Goal: Learn about a topic: Learn about a topic

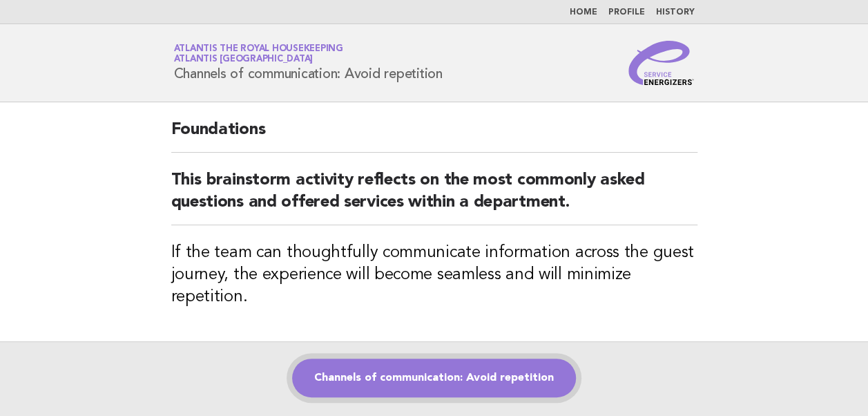
click at [411, 378] on link "Channels of communication: Avoid repetition" at bounding box center [434, 377] width 284 height 39
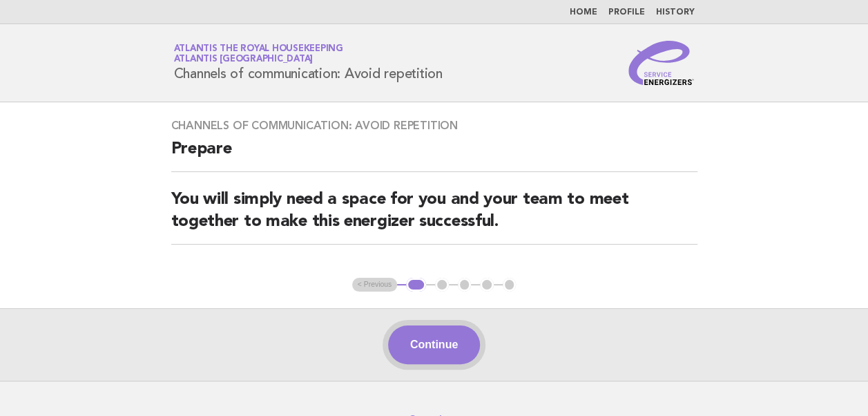
click at [437, 347] on button "Continue" at bounding box center [434, 344] width 92 height 39
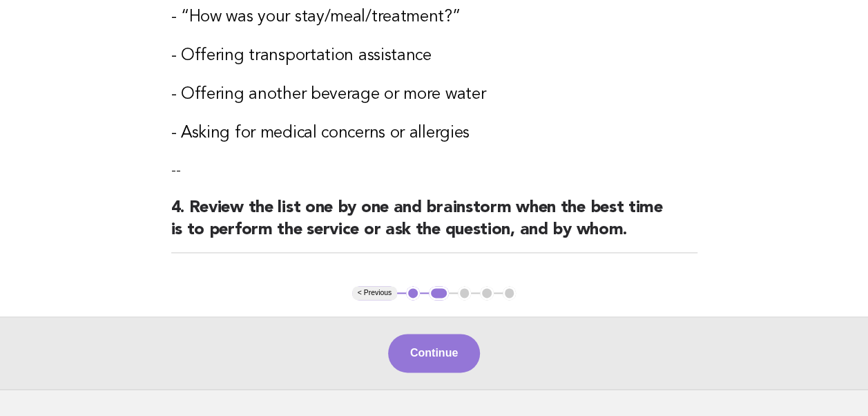
scroll to position [827, 0]
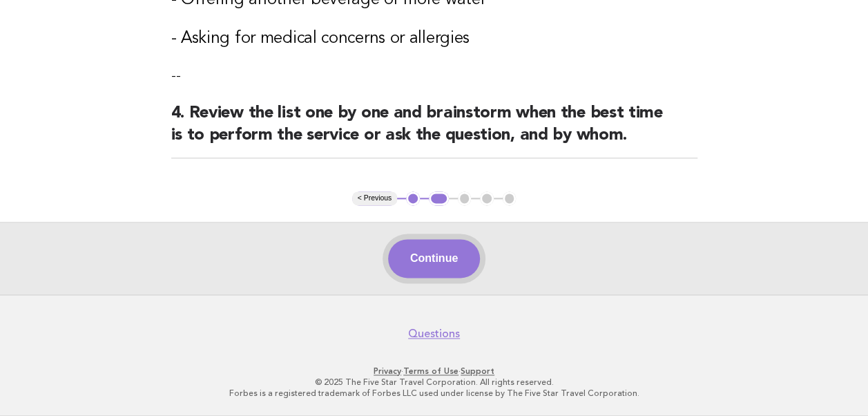
click at [435, 266] on button "Continue" at bounding box center [434, 258] width 92 height 39
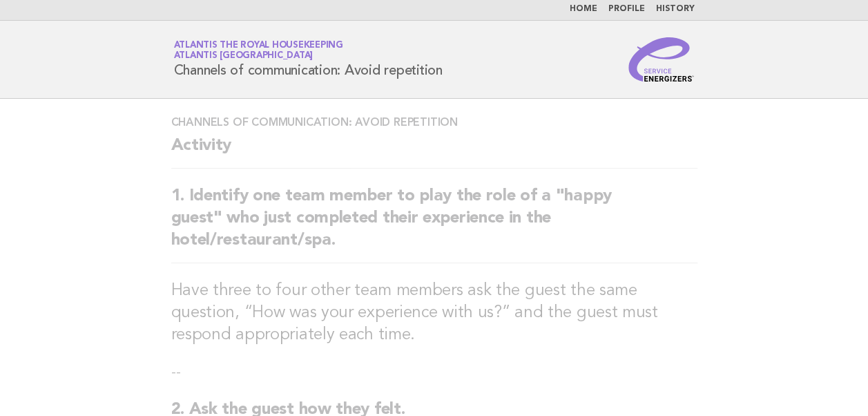
scroll to position [0, 0]
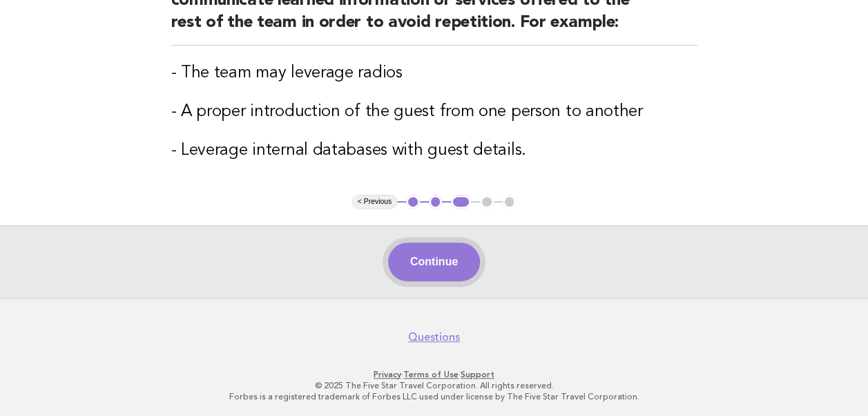
click at [418, 268] on button "Continue" at bounding box center [434, 261] width 92 height 39
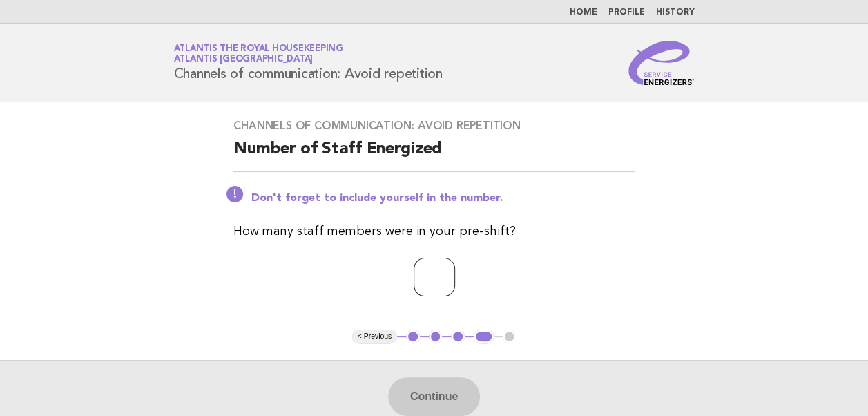
click at [417, 284] on input "number" at bounding box center [434, 277] width 41 height 39
type input "**"
click at [429, 396] on button "Continue" at bounding box center [434, 396] width 92 height 39
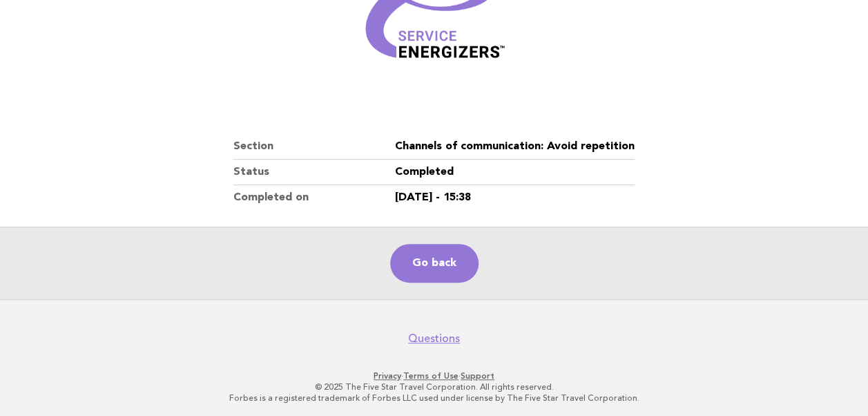
scroll to position [236, 0]
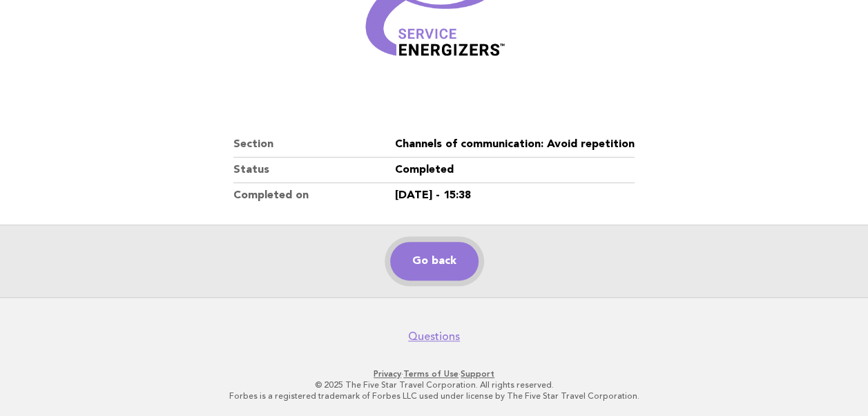
click at [427, 263] on link "Go back" at bounding box center [434, 261] width 88 height 39
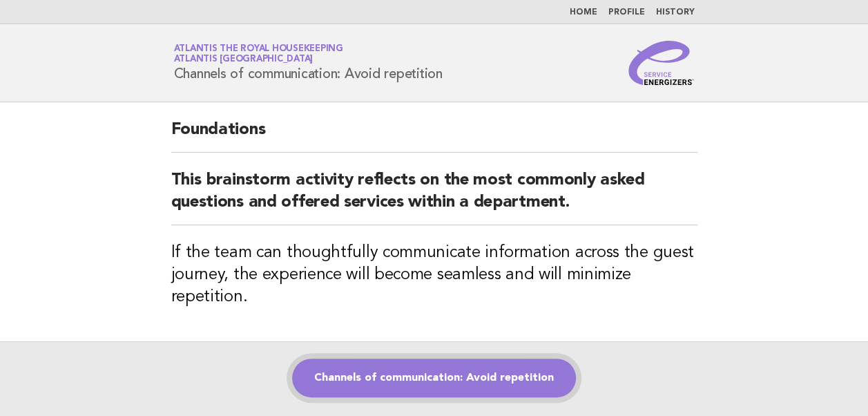
click at [430, 385] on link "Channels of communication: Avoid repetition" at bounding box center [434, 377] width 284 height 39
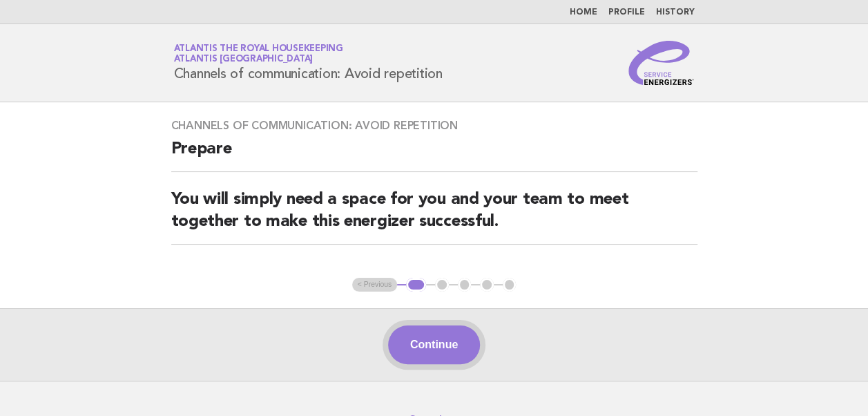
click at [439, 347] on button "Continue" at bounding box center [434, 344] width 92 height 39
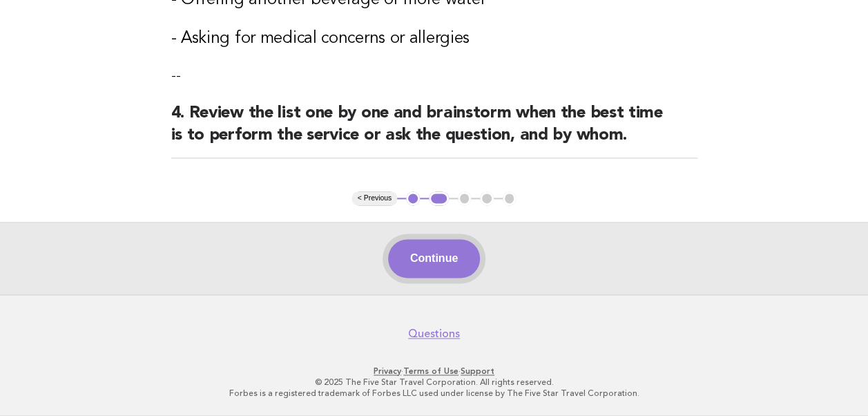
click at [428, 271] on button "Continue" at bounding box center [434, 258] width 92 height 39
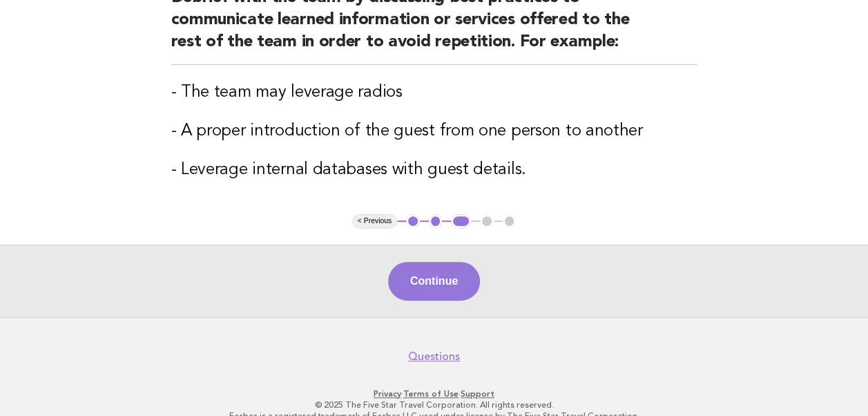
scroll to position [207, 0]
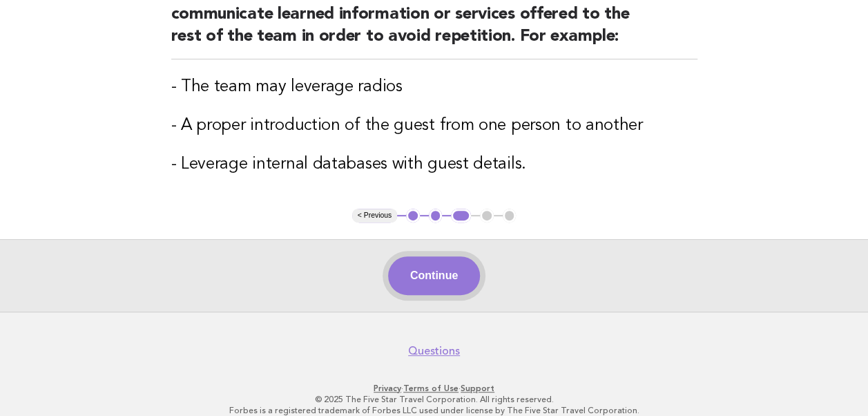
click at [428, 280] on button "Continue" at bounding box center [434, 275] width 92 height 39
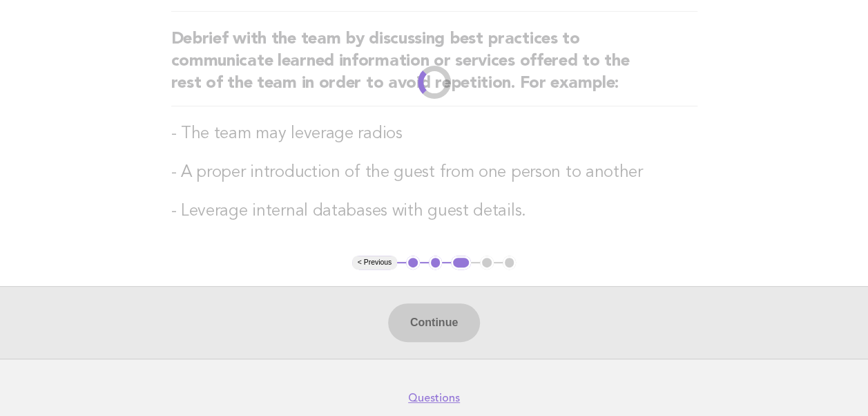
scroll to position [0, 0]
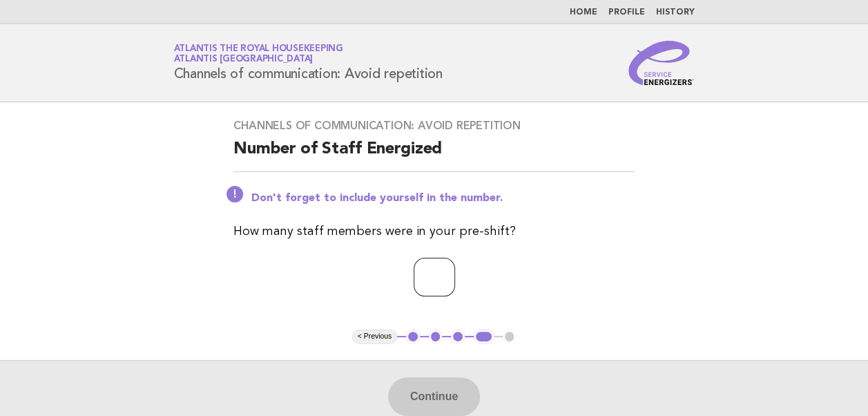
click at [415, 277] on input "number" at bounding box center [434, 277] width 41 height 39
type input "**"
click at [442, 398] on button "Continue" at bounding box center [434, 396] width 92 height 39
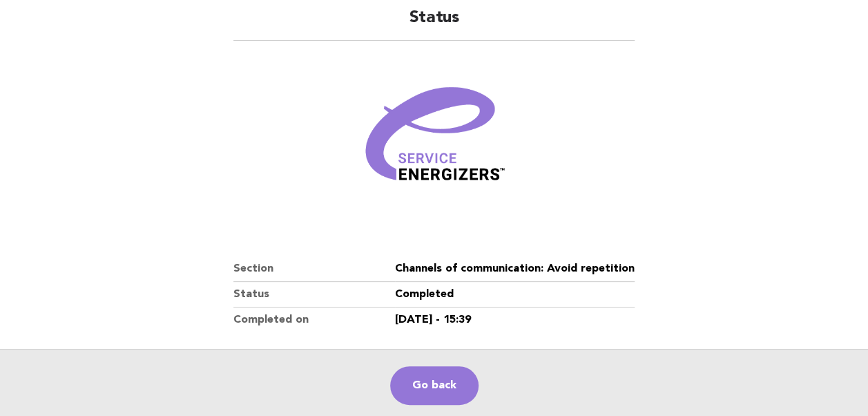
scroll to position [236, 0]
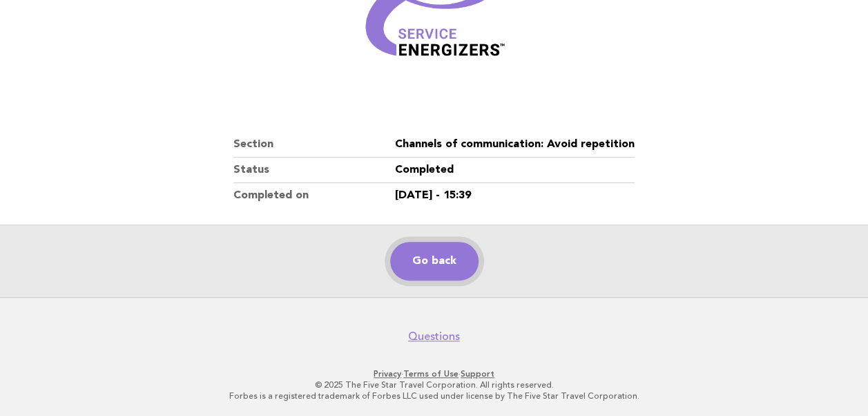
click at [433, 260] on link "Go back" at bounding box center [434, 261] width 88 height 39
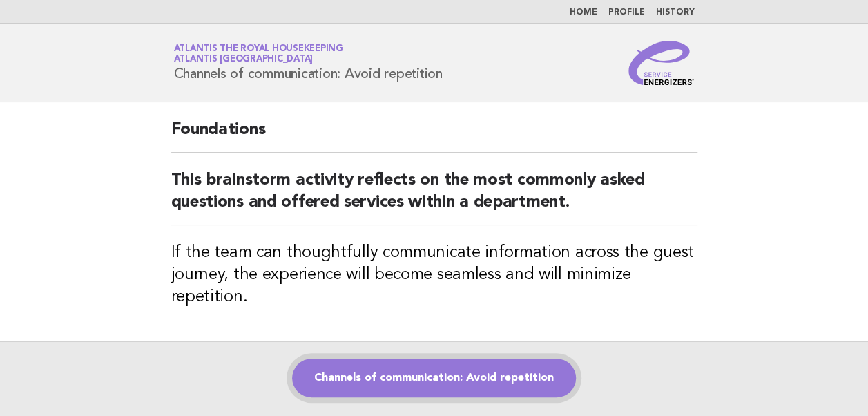
click at [385, 373] on link "Channels of communication: Avoid repetition" at bounding box center [434, 377] width 284 height 39
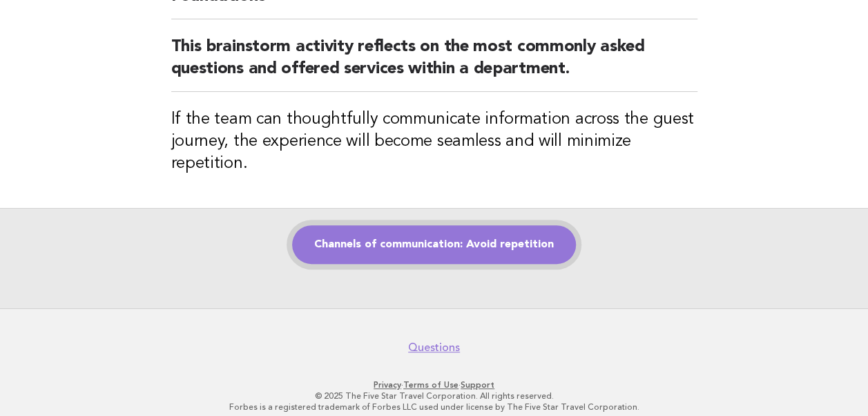
scroll to position [138, 0]
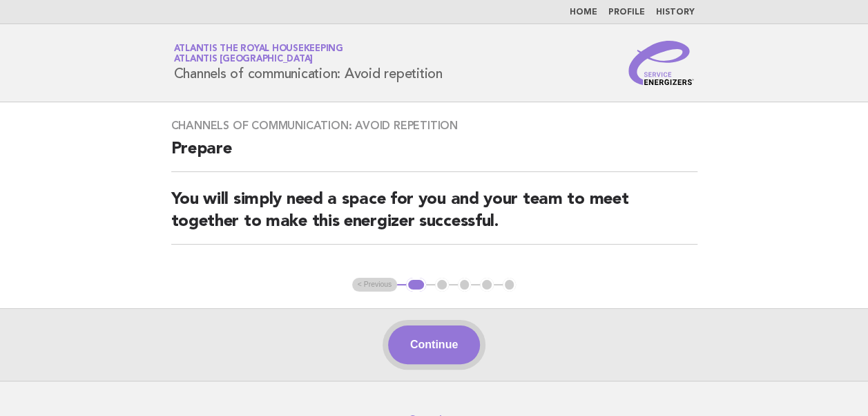
click at [414, 340] on button "Continue" at bounding box center [434, 344] width 92 height 39
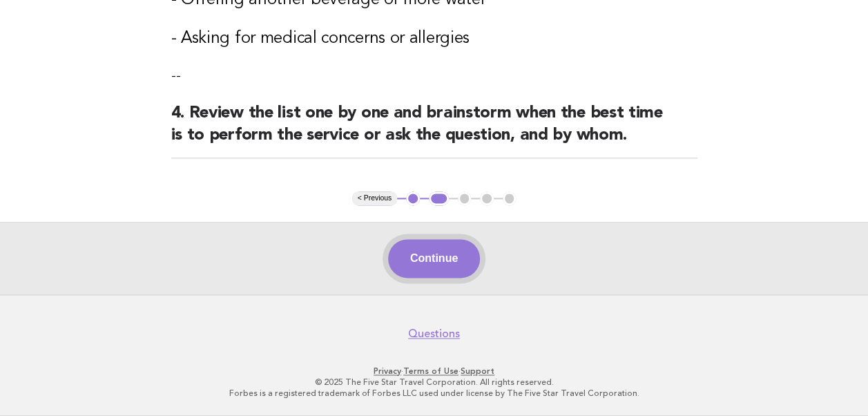
click at [434, 261] on button "Continue" at bounding box center [434, 258] width 92 height 39
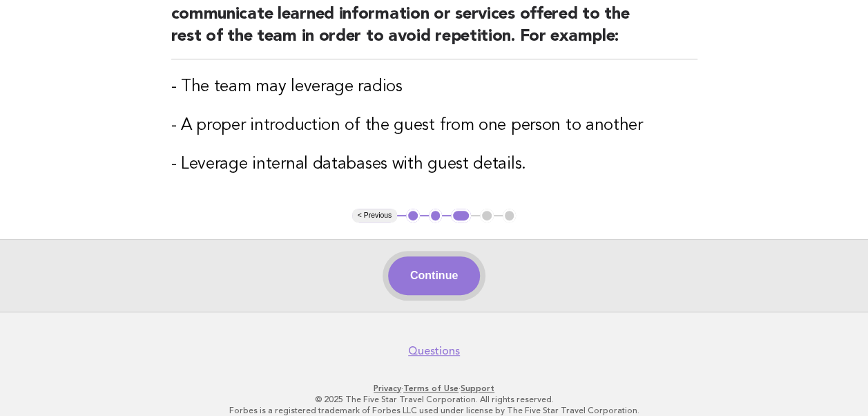
click at [429, 282] on button "Continue" at bounding box center [434, 275] width 92 height 39
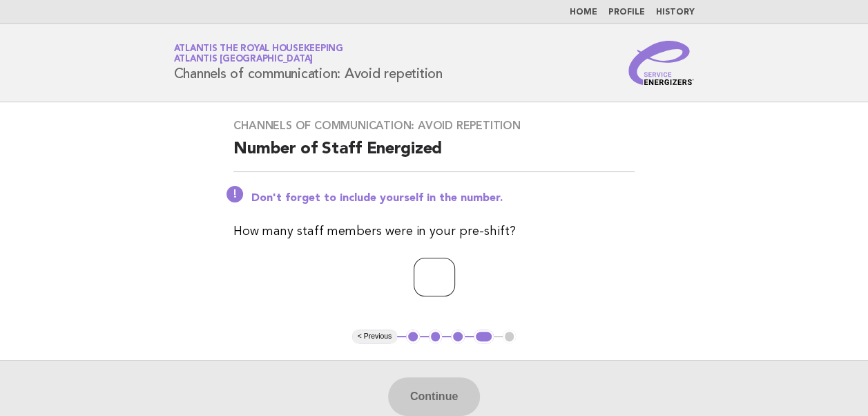
click at [414, 274] on input "number" at bounding box center [434, 277] width 41 height 39
type input "**"
click at [420, 385] on button "Continue" at bounding box center [434, 396] width 92 height 39
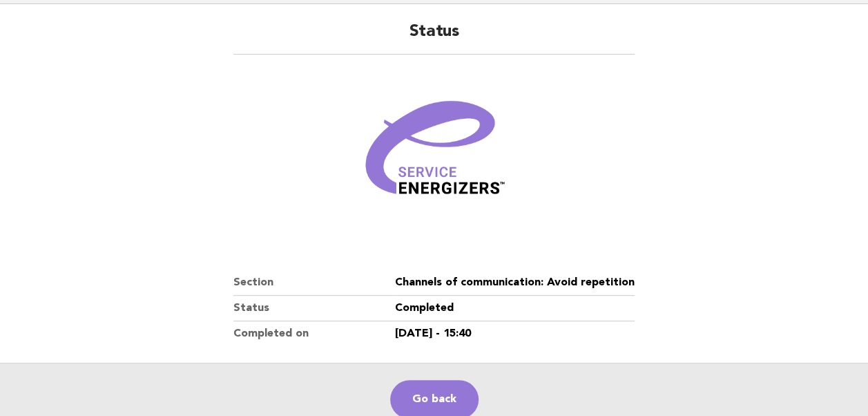
scroll to position [236, 0]
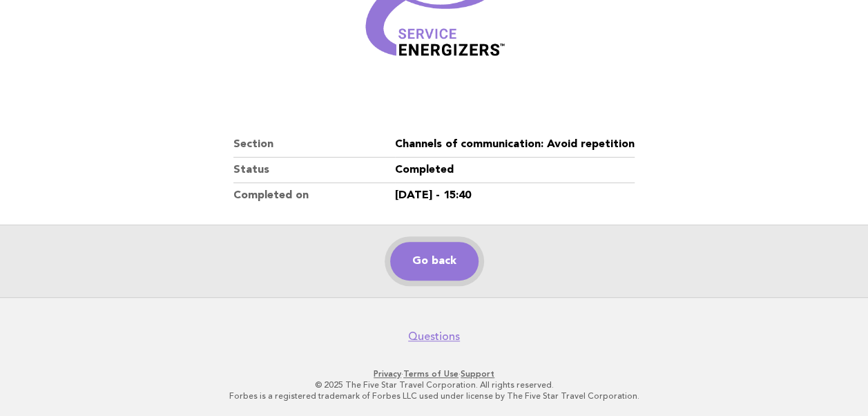
click at [427, 261] on link "Go back" at bounding box center [434, 261] width 88 height 39
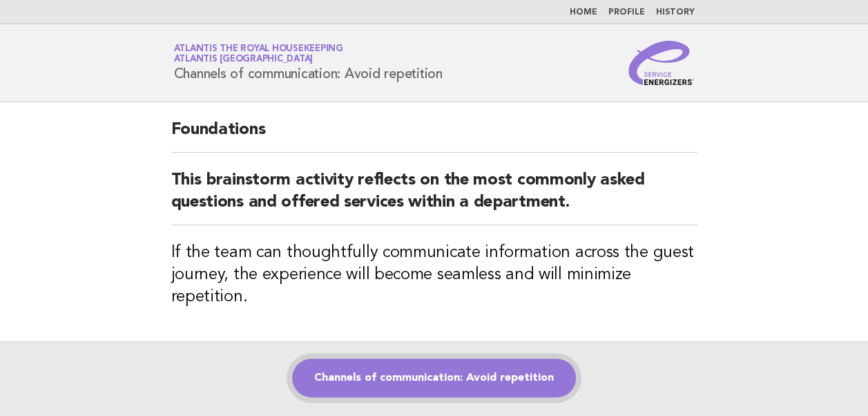
click at [427, 377] on link "Channels of communication: Avoid repetition" at bounding box center [434, 377] width 284 height 39
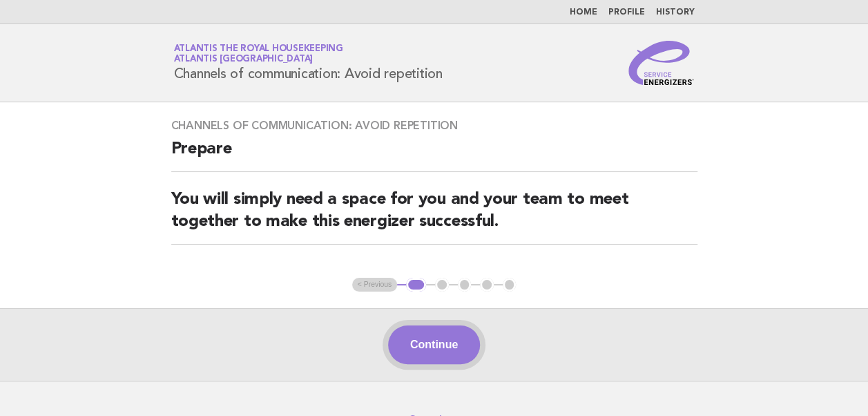
click at [439, 344] on button "Continue" at bounding box center [434, 344] width 92 height 39
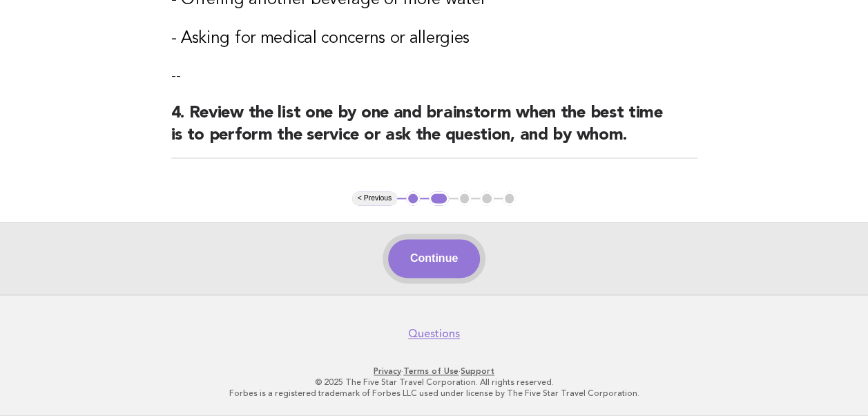
click at [436, 262] on button "Continue" at bounding box center [434, 258] width 92 height 39
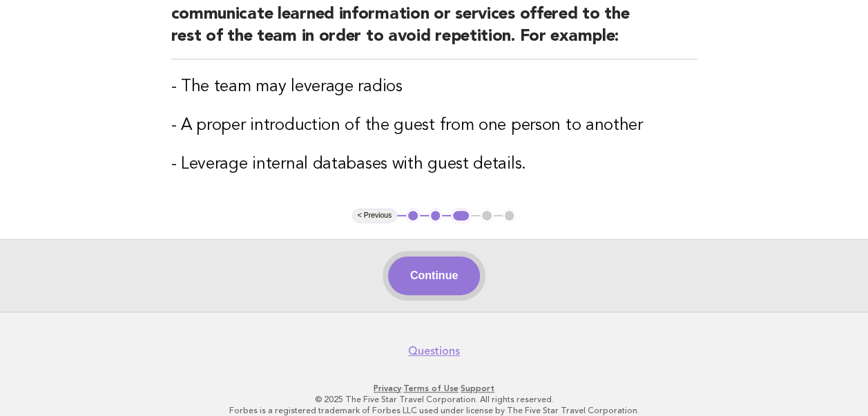
click at [431, 278] on button "Continue" at bounding box center [434, 275] width 92 height 39
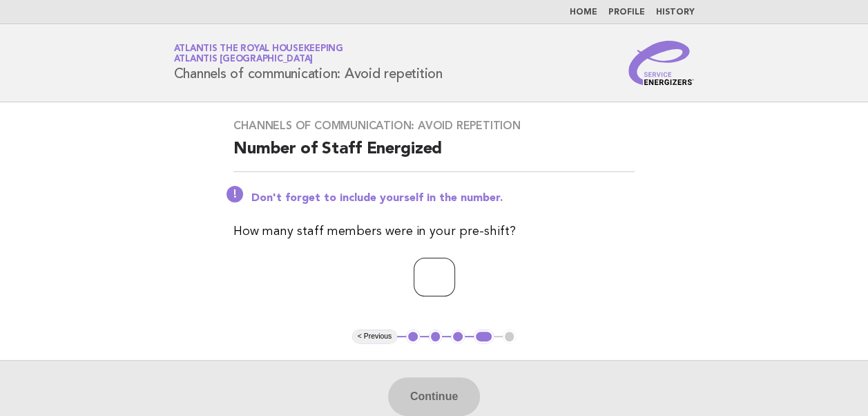
click at [416, 284] on input "number" at bounding box center [434, 277] width 41 height 39
type input "**"
click at [418, 397] on button "Continue" at bounding box center [434, 396] width 92 height 39
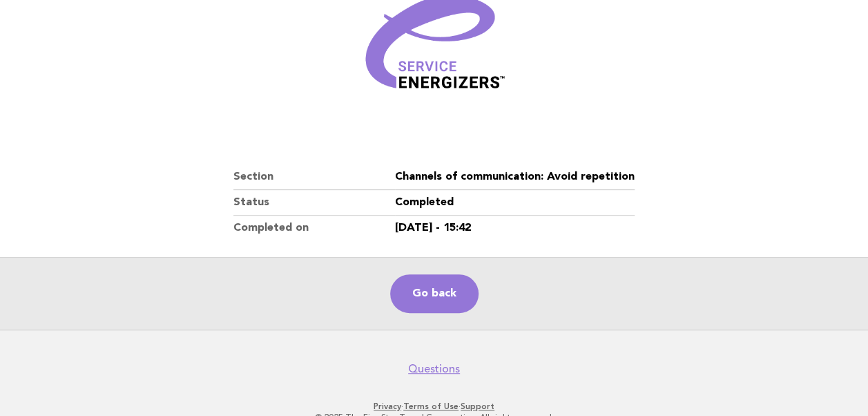
scroll to position [207, 0]
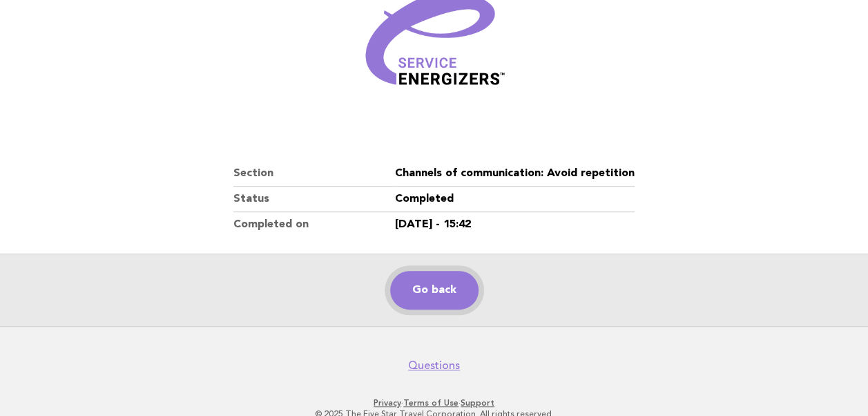
click at [429, 285] on link "Go back" at bounding box center [434, 290] width 88 height 39
click at [429, 286] on link "Go back" at bounding box center [434, 290] width 88 height 39
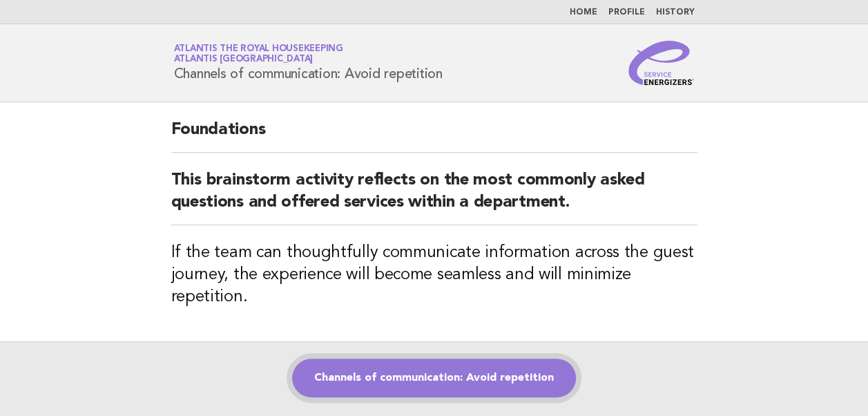
click at [431, 376] on link "Channels of communication: Avoid repetition" at bounding box center [434, 377] width 284 height 39
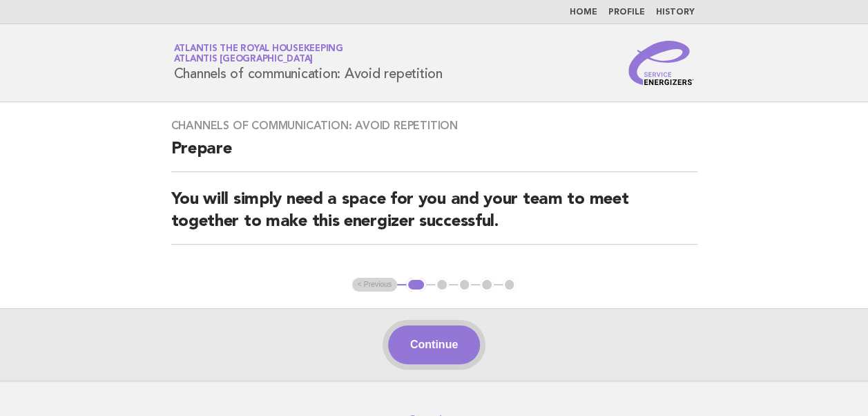
click at [442, 353] on button "Continue" at bounding box center [434, 344] width 92 height 39
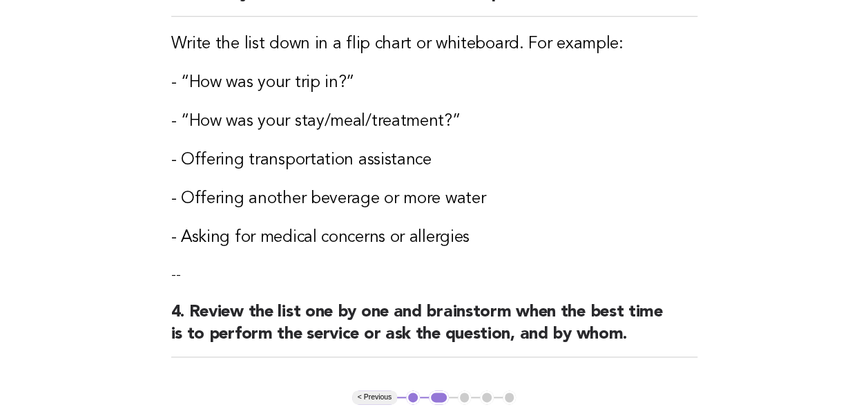
scroll to position [827, 0]
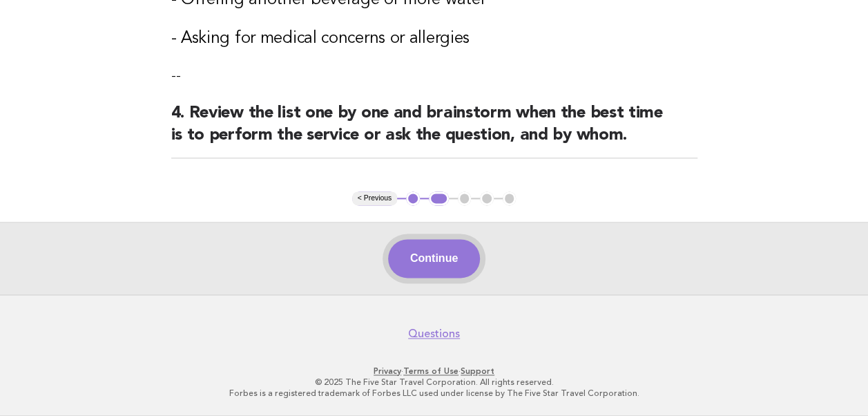
click at [430, 262] on button "Continue" at bounding box center [434, 258] width 92 height 39
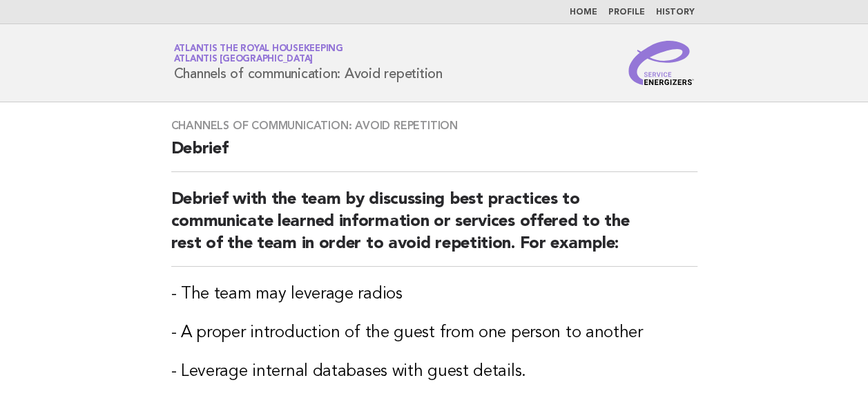
scroll to position [221, 0]
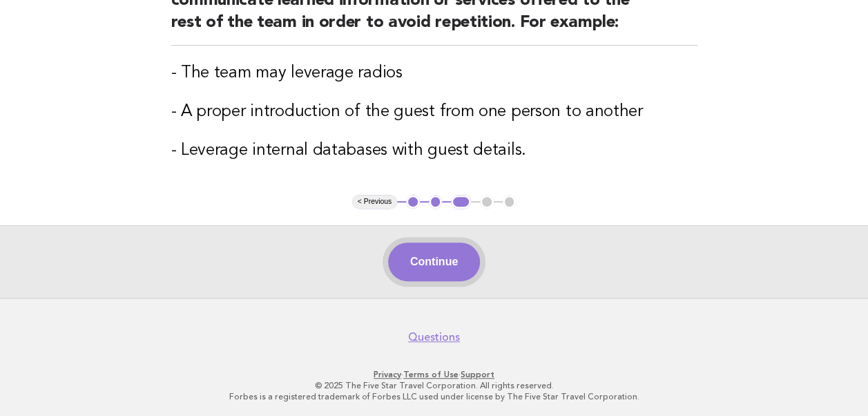
click at [431, 261] on button "Continue" at bounding box center [434, 261] width 92 height 39
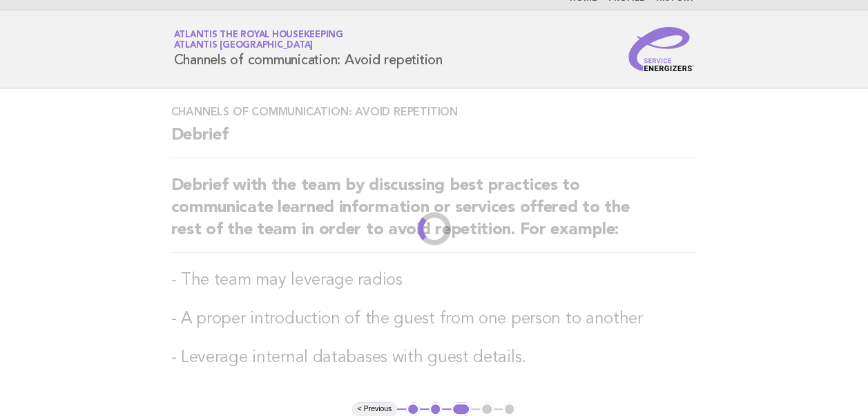
scroll to position [0, 0]
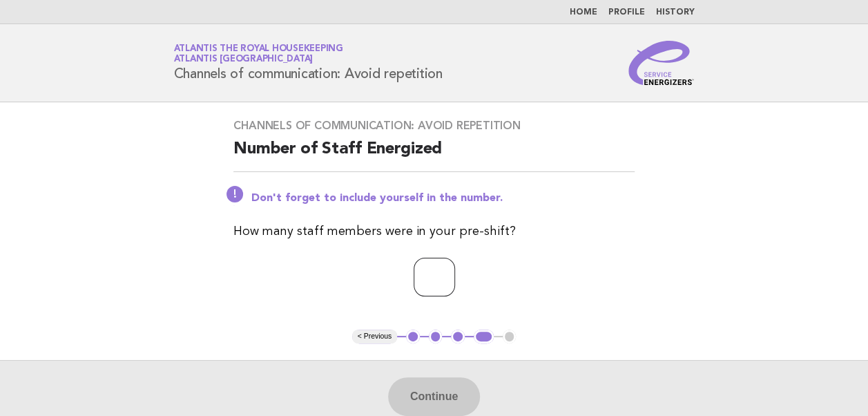
click at [427, 279] on input "number" at bounding box center [434, 277] width 41 height 39
type input "**"
click at [436, 403] on button "Continue" at bounding box center [434, 396] width 92 height 39
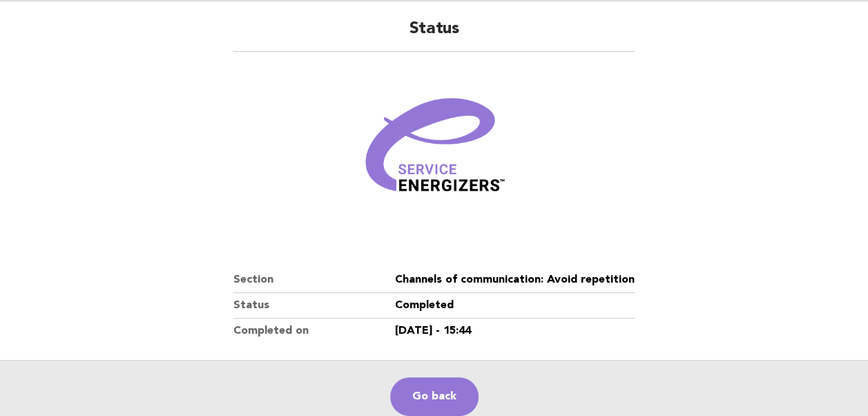
scroll to position [236, 0]
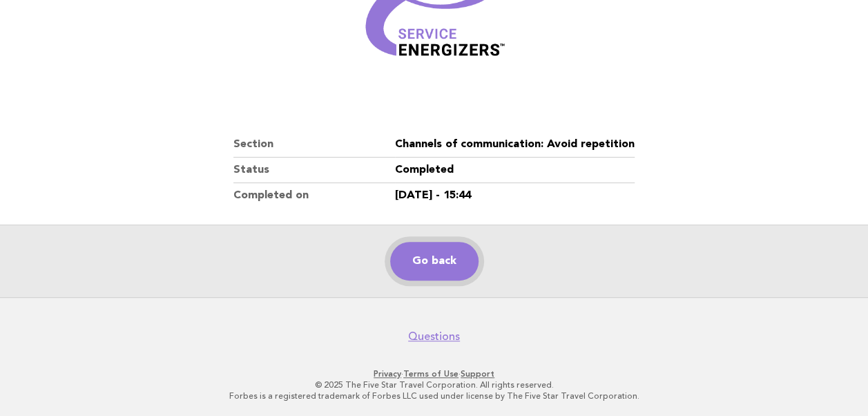
click at [433, 265] on link "Go back" at bounding box center [434, 261] width 88 height 39
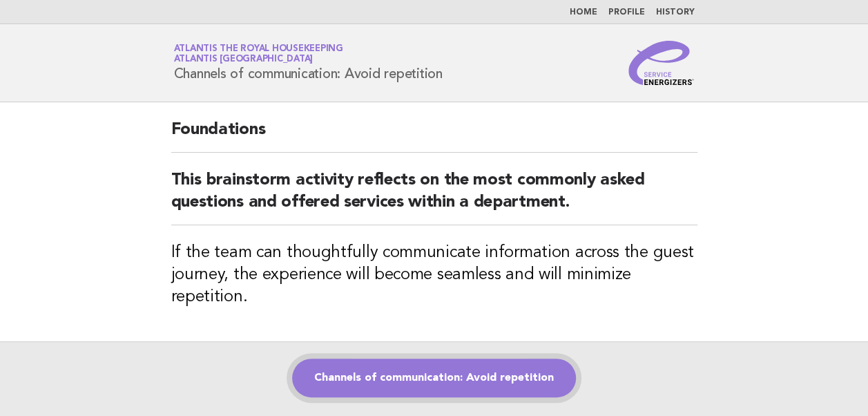
click at [406, 375] on link "Channels of communication: Avoid repetition" at bounding box center [434, 377] width 284 height 39
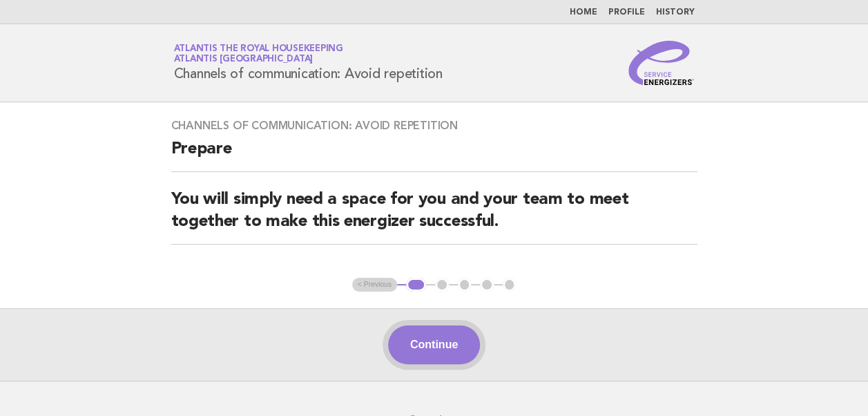
click at [452, 328] on button "Continue" at bounding box center [434, 344] width 92 height 39
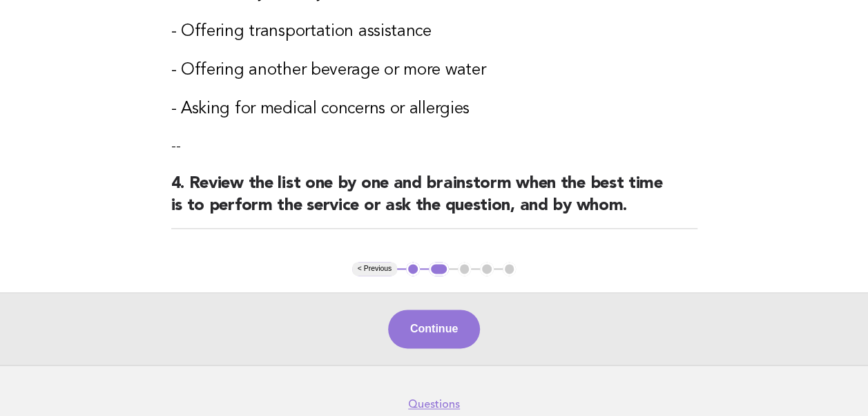
scroll to position [759, 0]
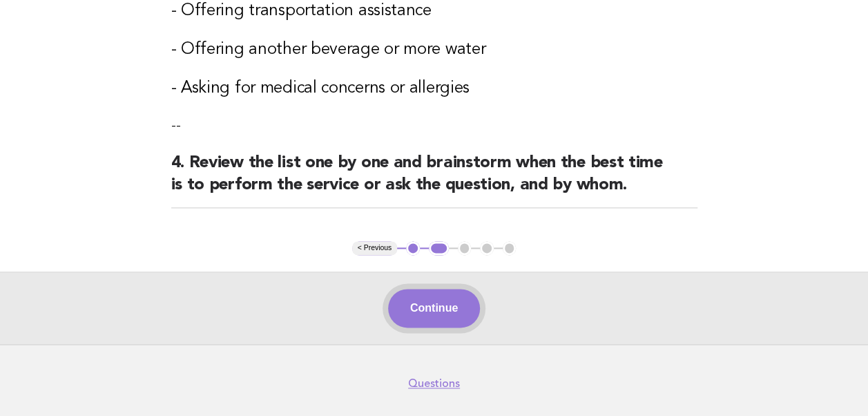
click at [413, 322] on button "Continue" at bounding box center [434, 308] width 92 height 39
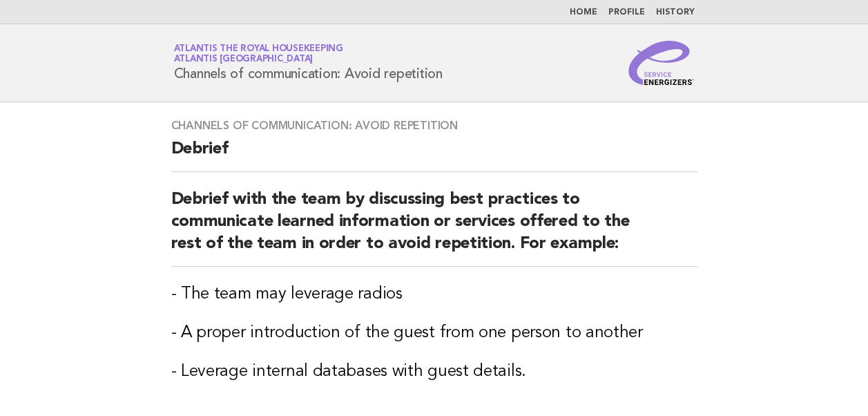
scroll to position [221, 0]
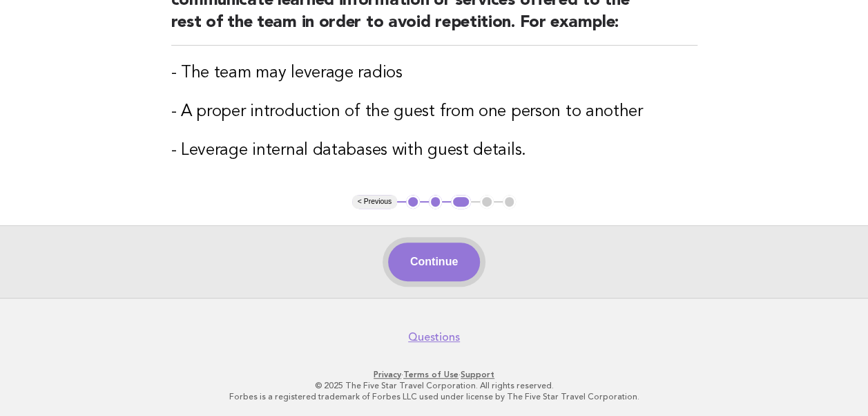
click at [427, 267] on button "Continue" at bounding box center [434, 261] width 92 height 39
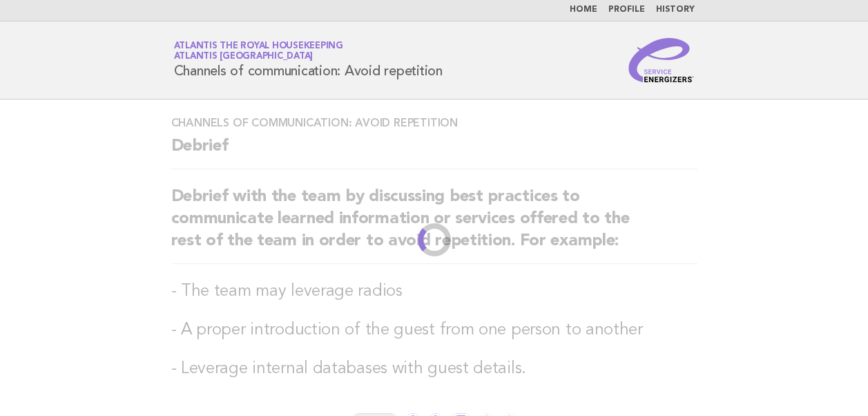
scroll to position [0, 0]
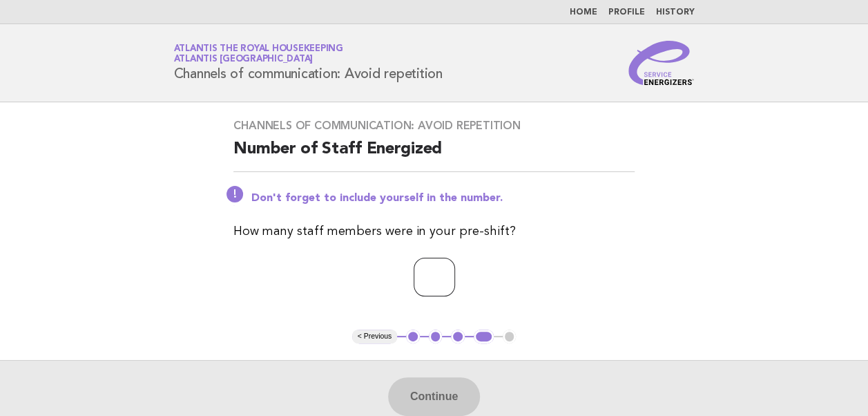
click at [418, 280] on input "number" at bounding box center [434, 277] width 41 height 39
type input "**"
click at [414, 391] on button "Continue" at bounding box center [434, 396] width 92 height 39
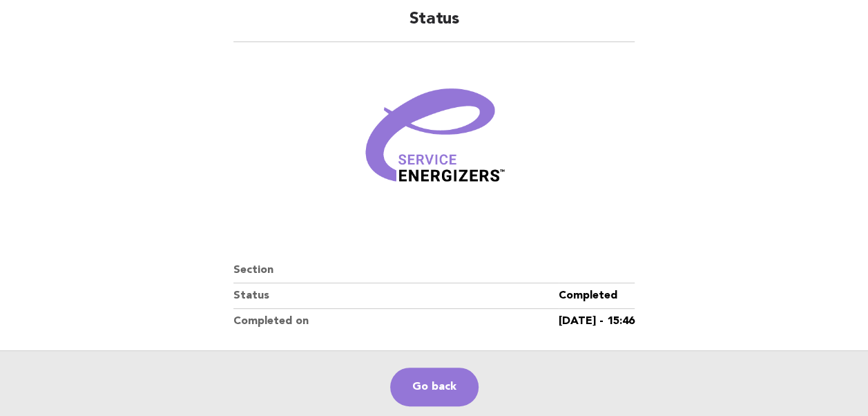
scroll to position [236, 0]
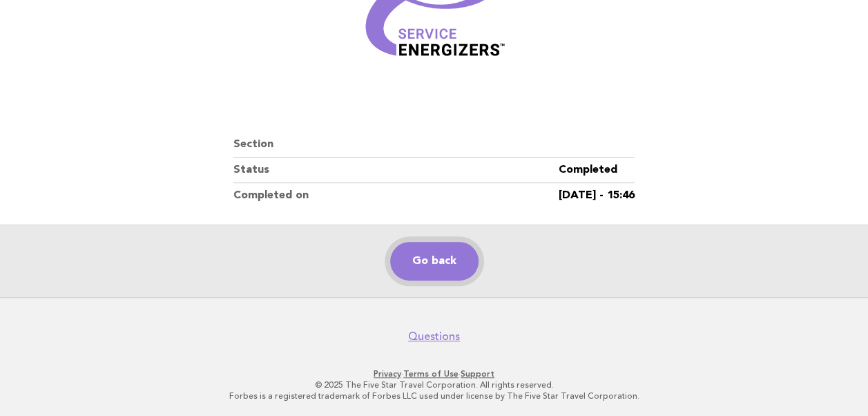
click at [438, 262] on link "Go back" at bounding box center [434, 261] width 88 height 39
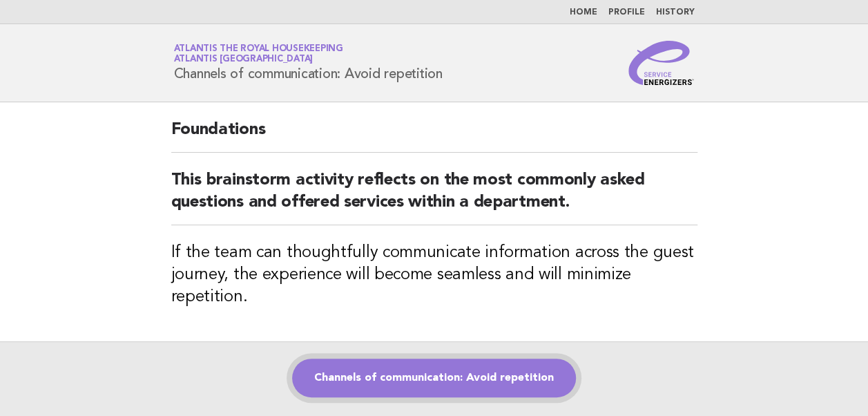
click at [423, 374] on link "Channels of communication: Avoid repetition" at bounding box center [434, 377] width 284 height 39
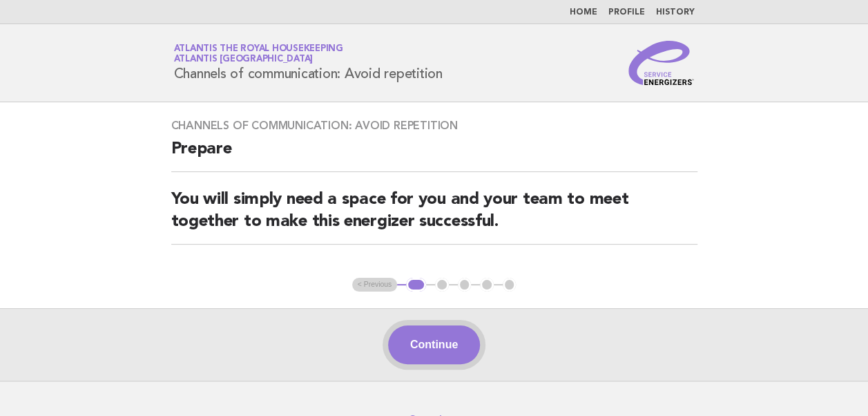
click at [440, 341] on button "Continue" at bounding box center [434, 344] width 92 height 39
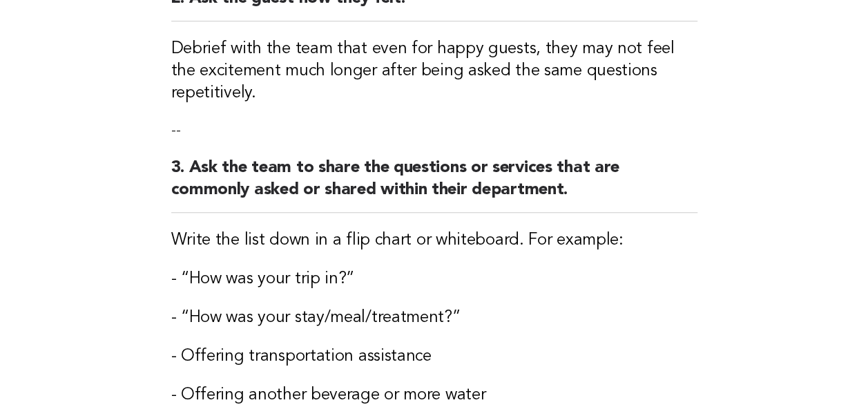
scroll to position [827, 0]
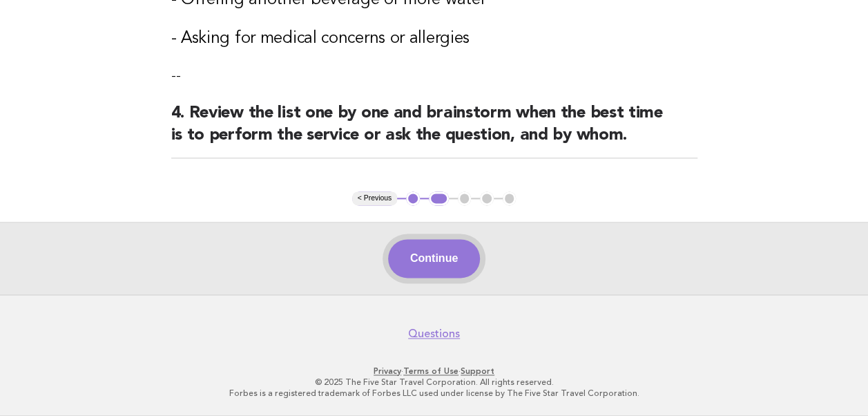
click at [431, 265] on button "Continue" at bounding box center [434, 258] width 92 height 39
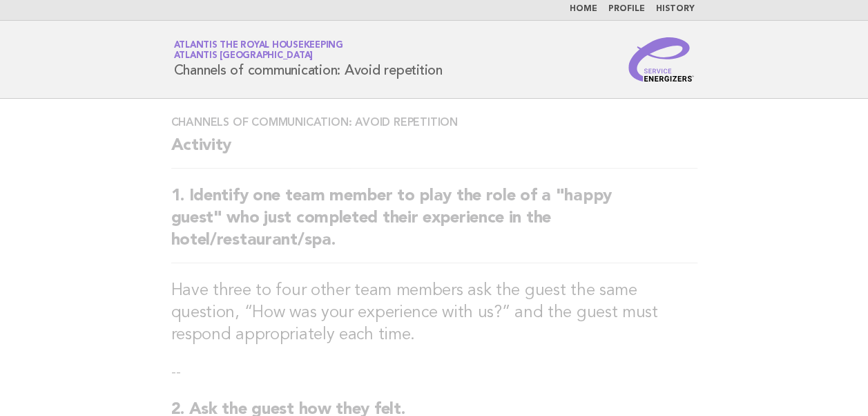
scroll to position [0, 0]
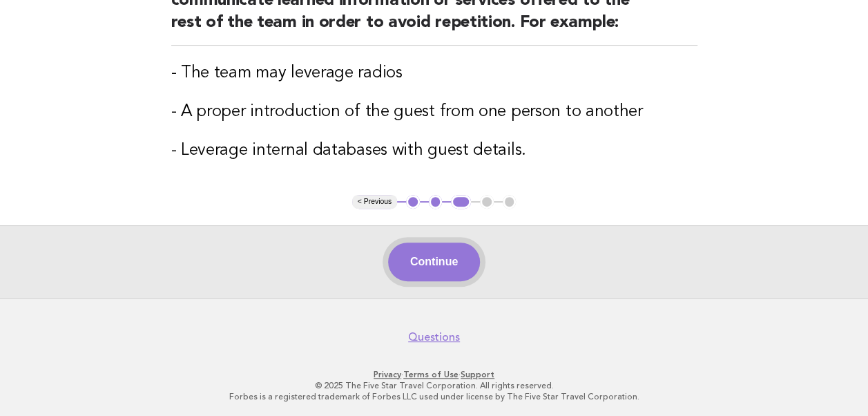
click at [435, 261] on button "Continue" at bounding box center [434, 261] width 92 height 39
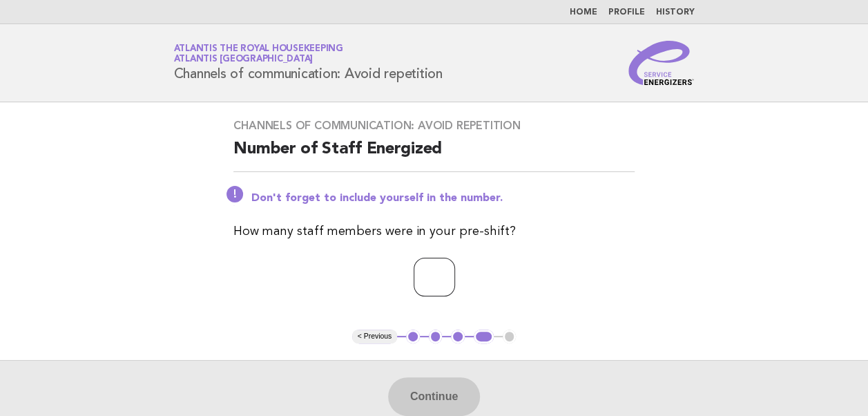
click at [414, 279] on input "number" at bounding box center [434, 277] width 41 height 39
type input "**"
click at [447, 396] on button "Continue" at bounding box center [434, 396] width 92 height 39
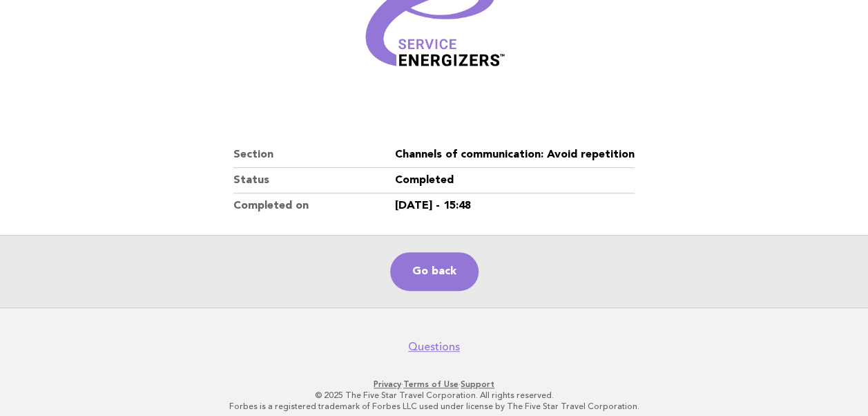
scroll to position [236, 0]
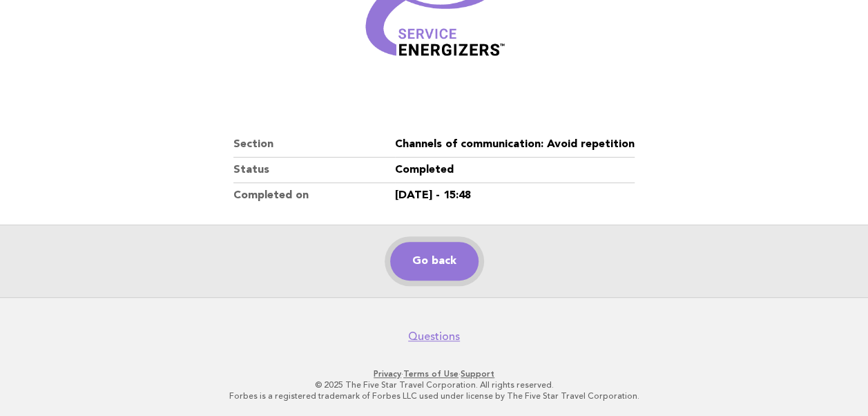
click at [436, 260] on link "Go back" at bounding box center [434, 261] width 88 height 39
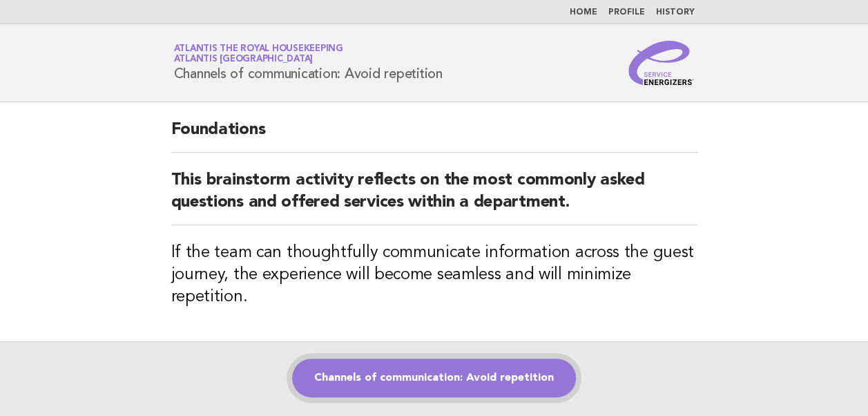
click at [413, 380] on link "Channels of communication: Avoid repetition" at bounding box center [434, 377] width 284 height 39
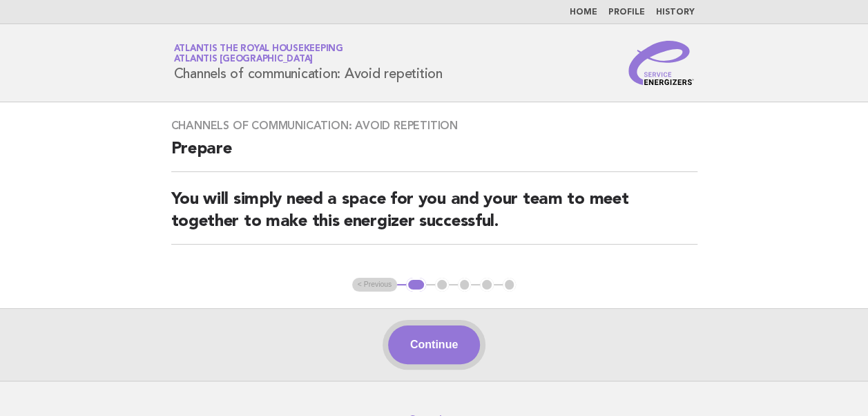
click at [440, 344] on button "Continue" at bounding box center [434, 344] width 92 height 39
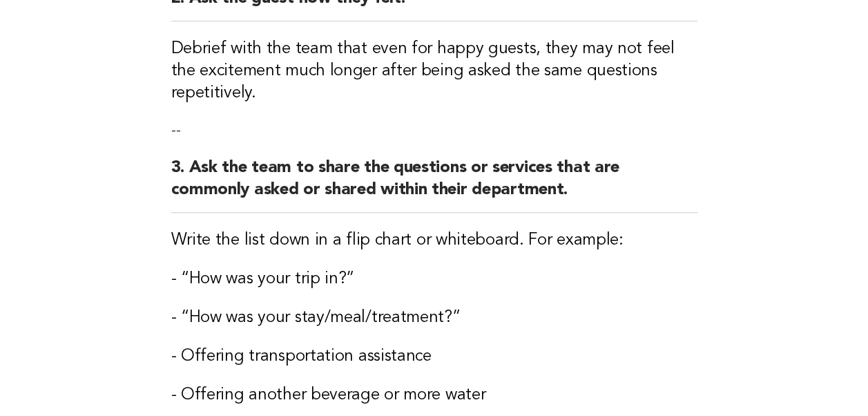
scroll to position [827, 0]
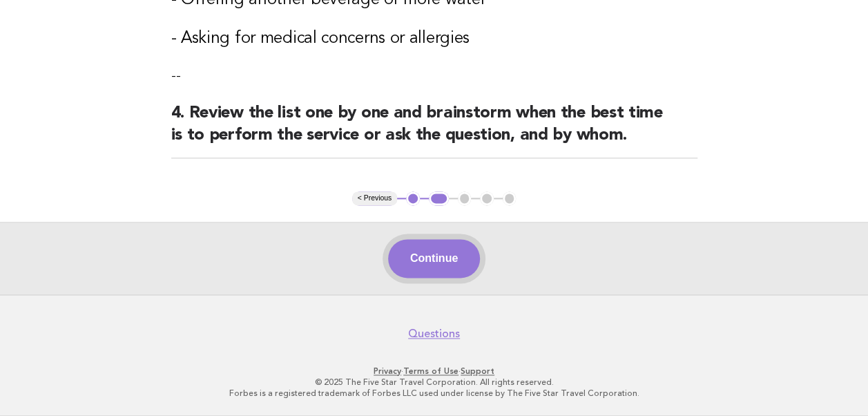
click at [427, 258] on button "Continue" at bounding box center [434, 258] width 92 height 39
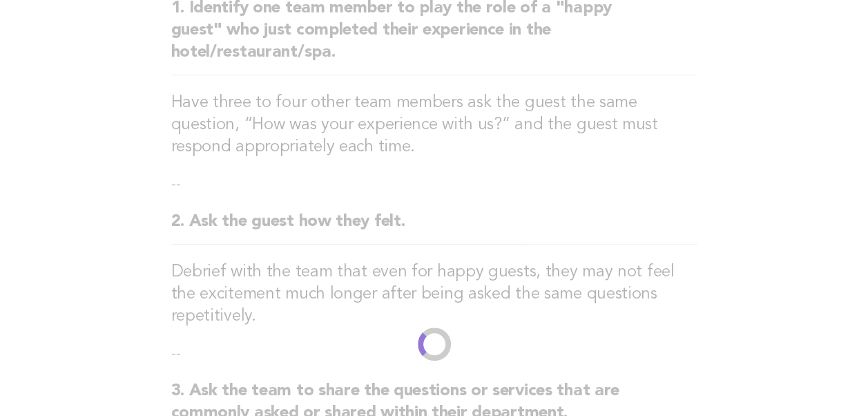
scroll to position [0, 0]
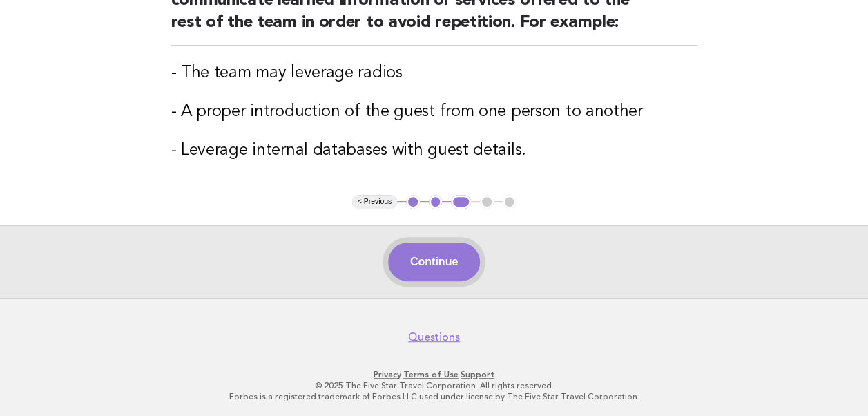
click at [430, 268] on button "Continue" at bounding box center [434, 261] width 92 height 39
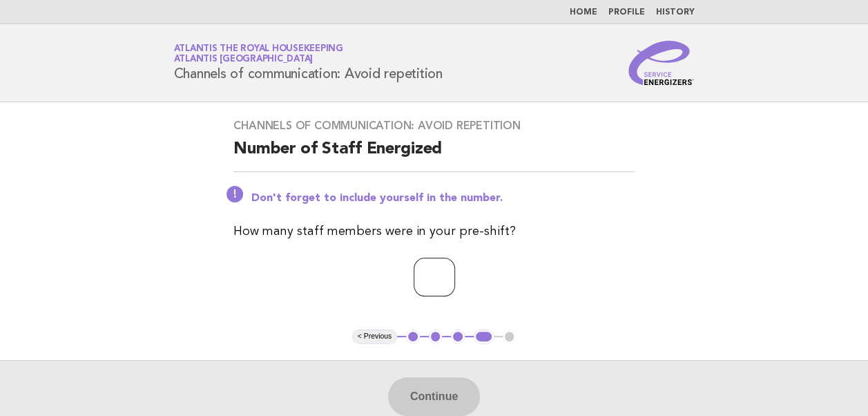
click at [421, 279] on input "number" at bounding box center [434, 277] width 41 height 39
type input "**"
click at [429, 391] on button "Continue" at bounding box center [434, 396] width 92 height 39
